Goal: Task Accomplishment & Management: Manage account settings

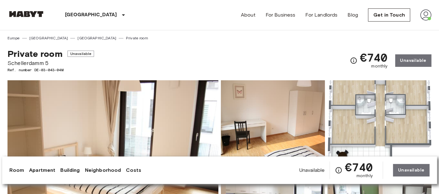
click at [426, 16] on img at bounding box center [425, 14] width 11 height 11
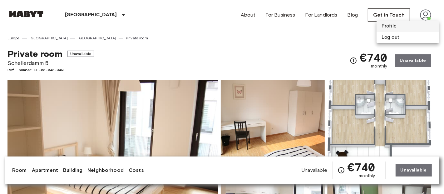
click at [386, 26] on li "Profile" at bounding box center [408, 26] width 62 height 11
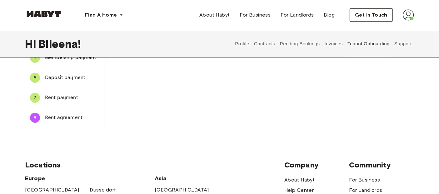
scroll to position [115, 0]
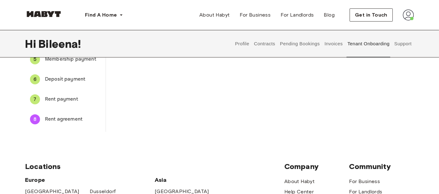
click at [56, 101] on span "Rent payment" at bounding box center [73, 99] width 56 height 7
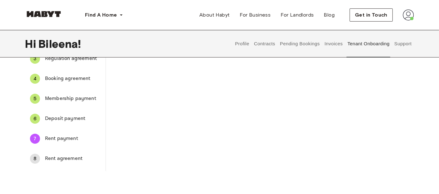
scroll to position [0, 0]
